Goal: Check status

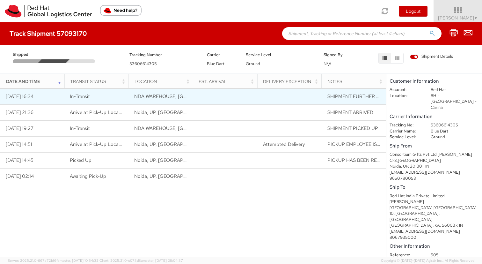
click at [171, 98] on span "NDA WAREHOUSE, [GEOGRAPHIC_DATA], [GEOGRAPHIC_DATA]" at bounding box center [206, 96] width 144 height 6
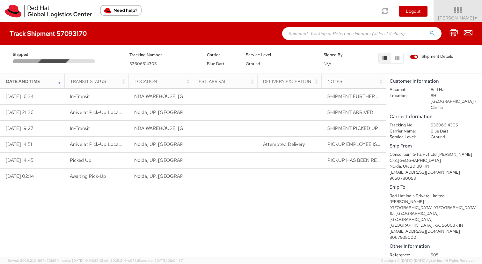
click at [193, 79] on th "Est. Arrival" at bounding box center [225, 81] width 64 height 15
click at [443, 122] on dd "53606614305" at bounding box center [455, 125] width 58 height 6
copy dd "53606614305"
click at [194, 53] on h5 "Tracking Number" at bounding box center [163, 55] width 68 height 4
